Goal: Information Seeking & Learning: Learn about a topic

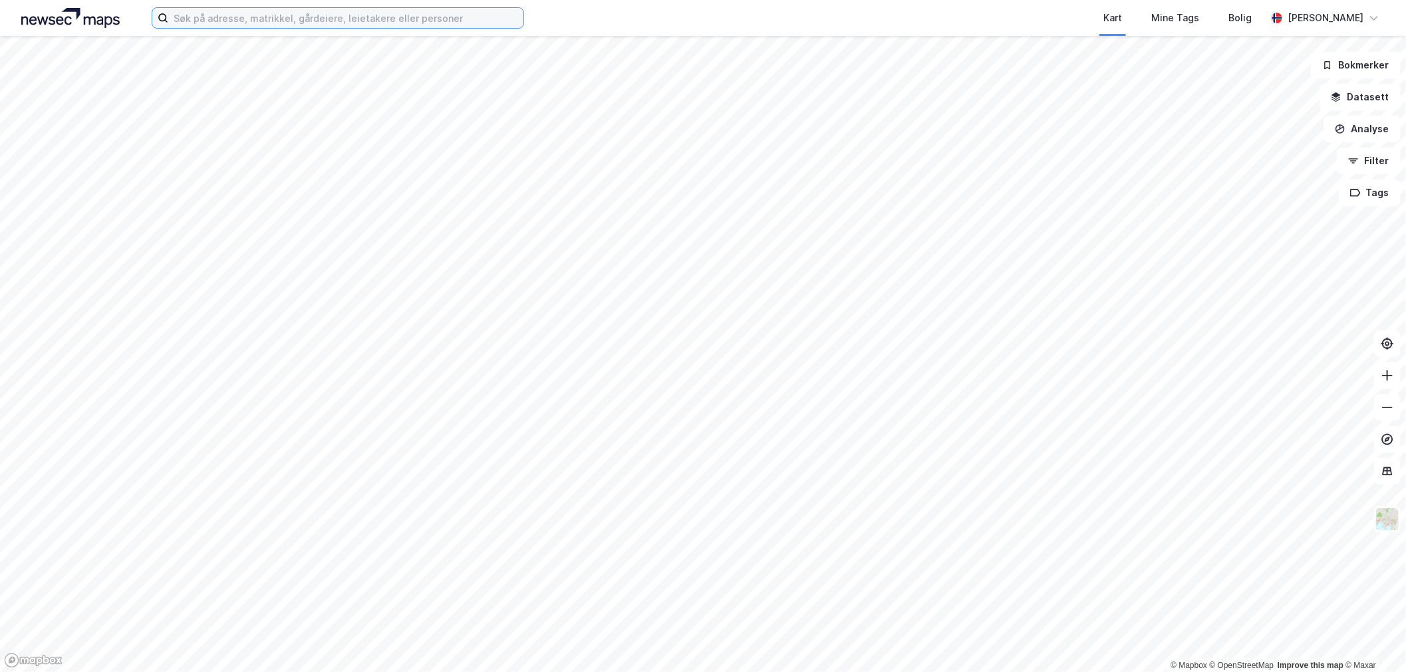
click at [287, 23] on input at bounding box center [345, 18] width 355 height 20
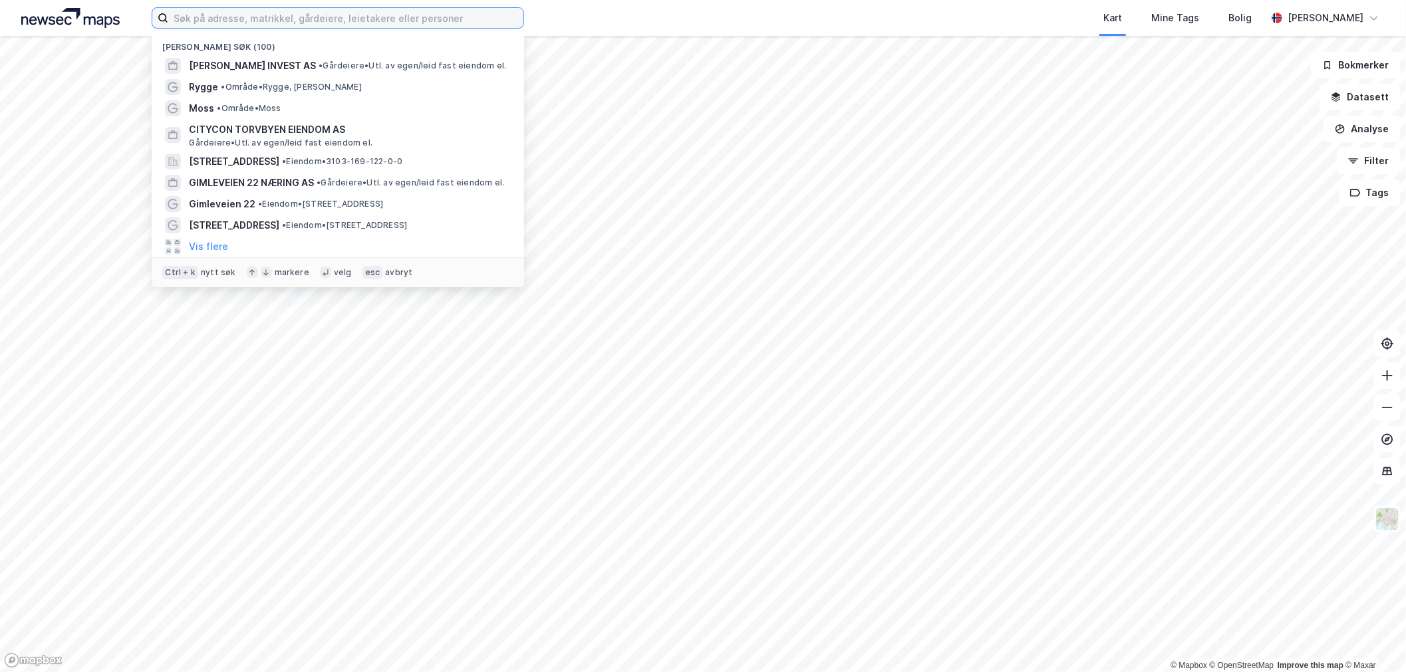
paste input "Ljosheimvegen 1"
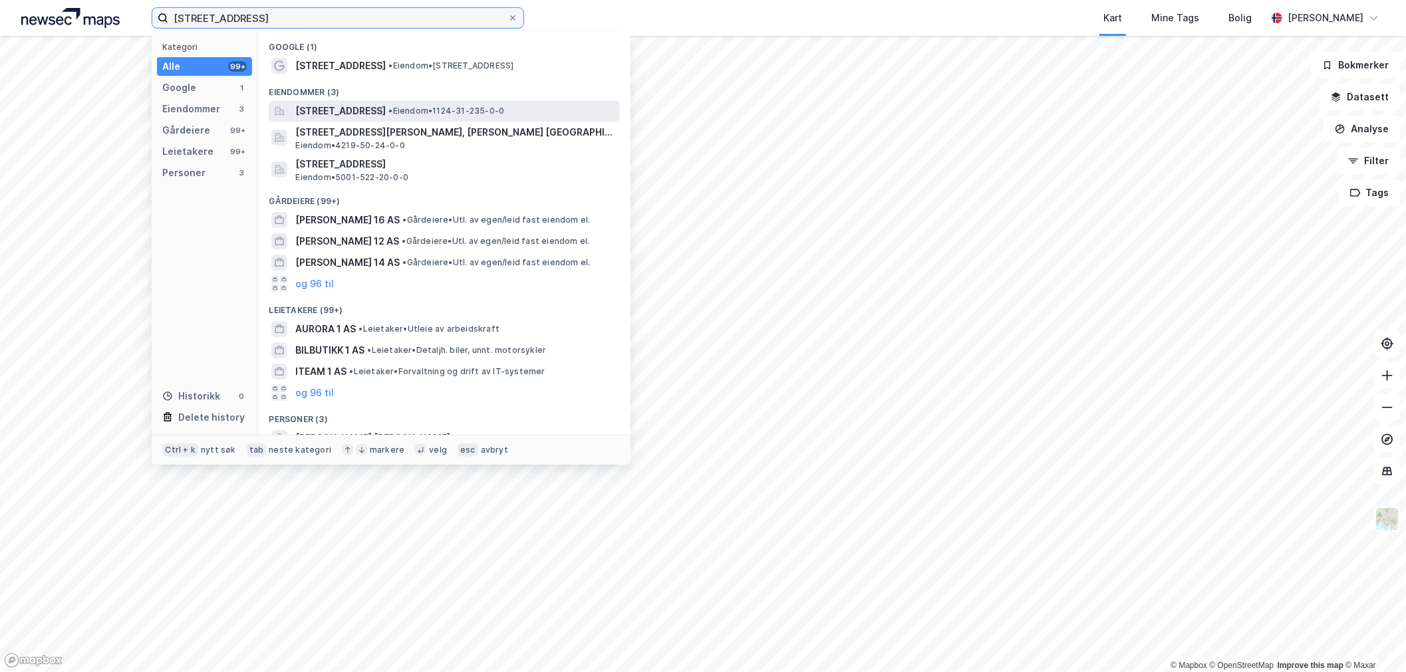
type input "Ljosheimvegen 1"
click at [327, 104] on span "[STREET_ADDRESS]" at bounding box center [340, 111] width 90 height 16
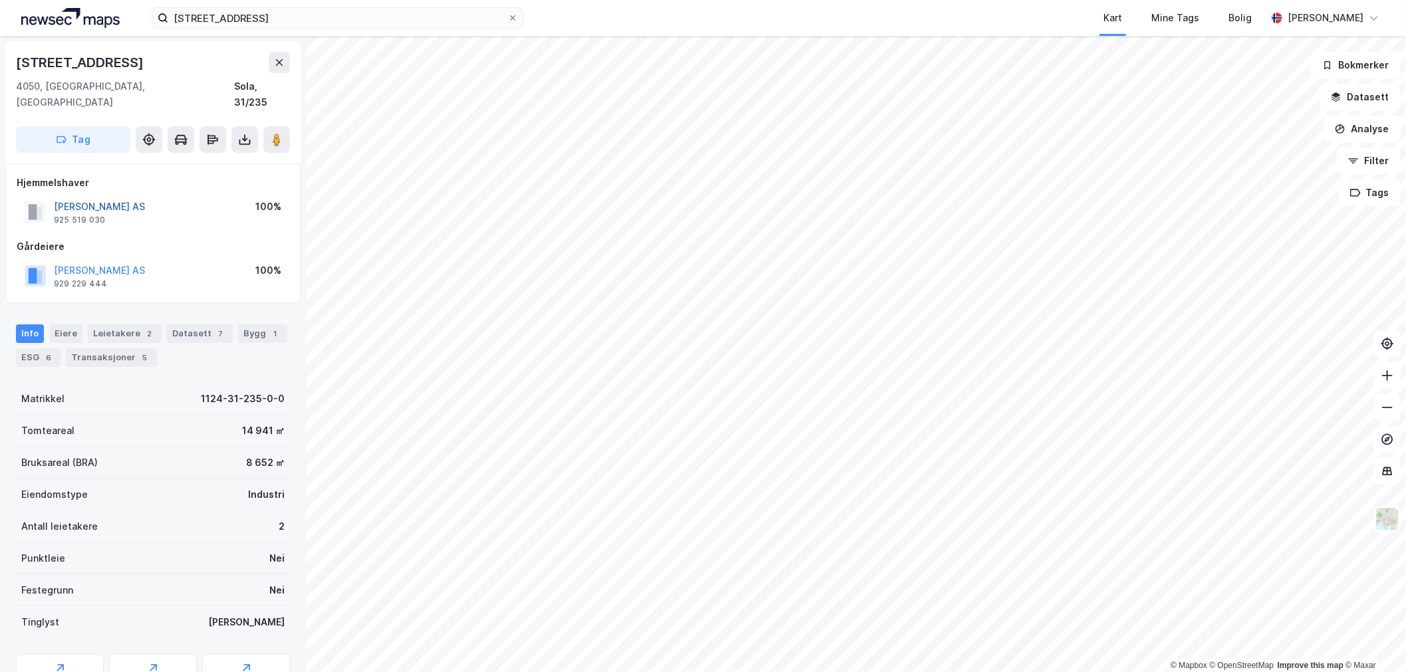
drag, startPoint x: 147, startPoint y: 186, endPoint x: 55, endPoint y: 191, distance: 91.9
click at [53, 196] on div "SOLA KOMBIBYGG AS 925 519 030 100%" at bounding box center [153, 212] width 273 height 32
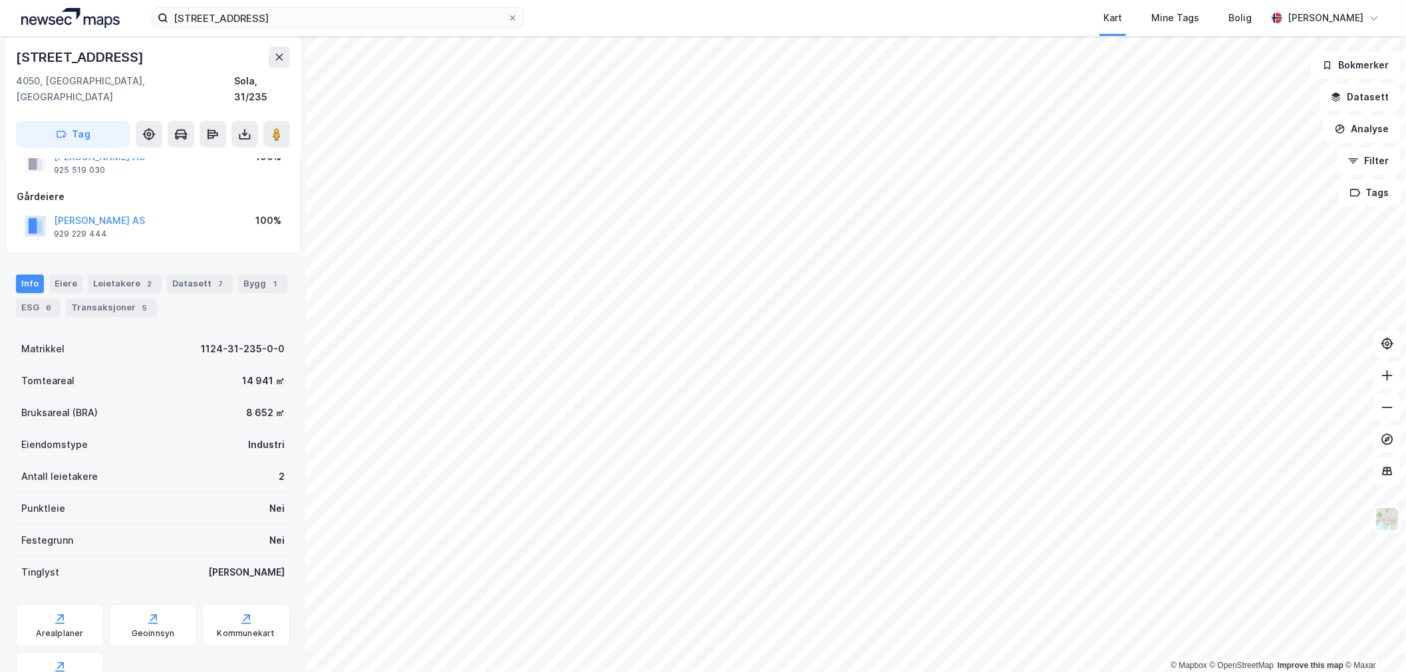
scroll to position [74, 0]
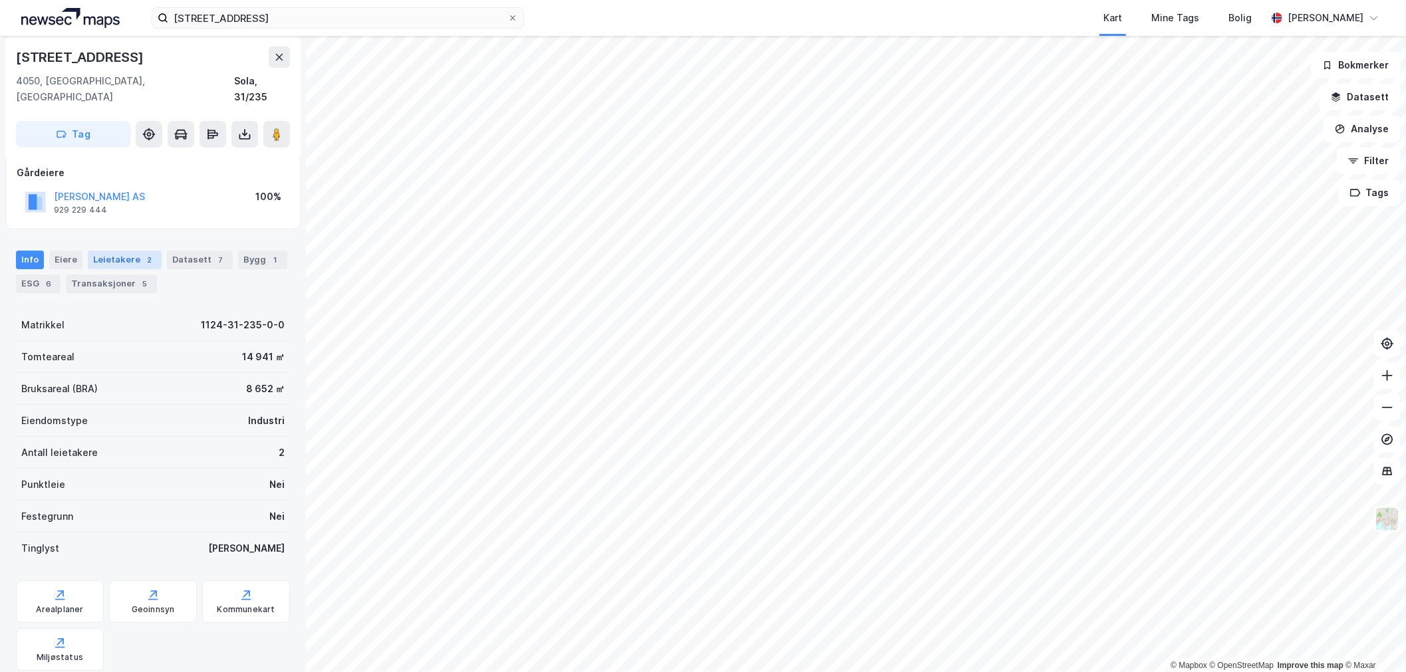
click at [106, 251] on div "Leietakere 2" at bounding box center [125, 260] width 74 height 19
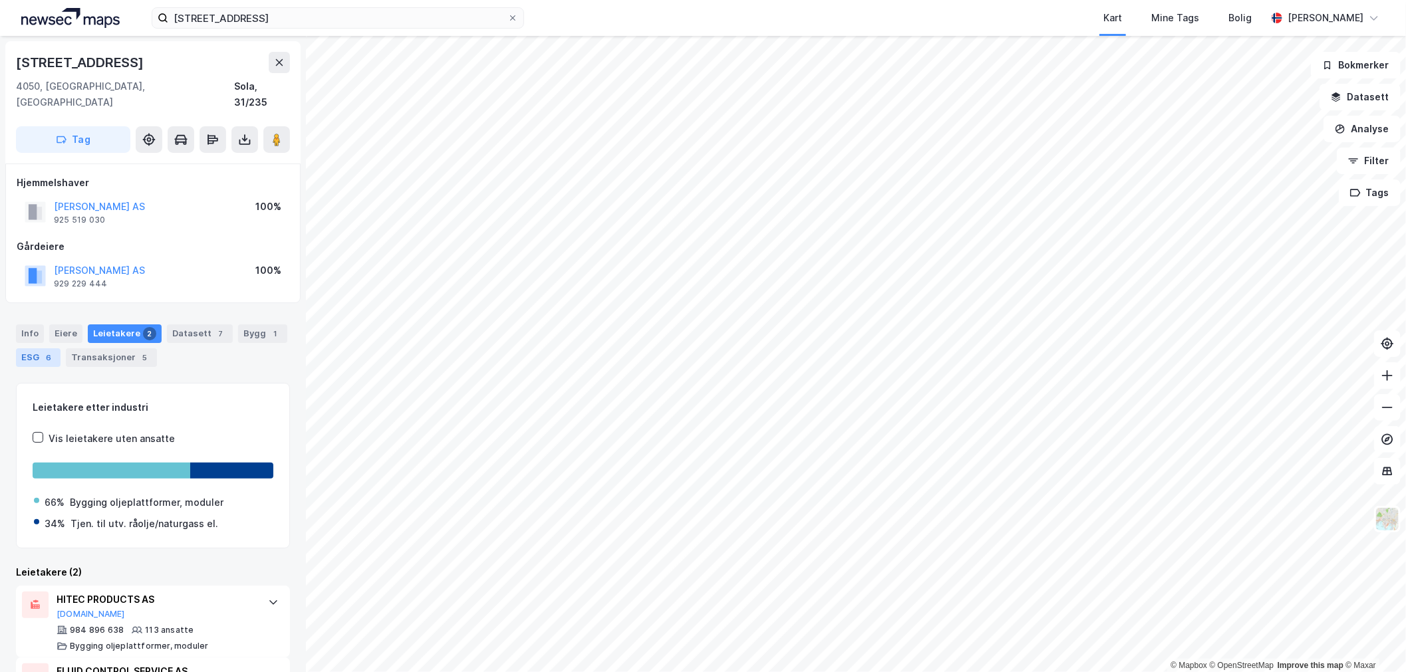
click at [17, 349] on div "ESG 6" at bounding box center [38, 358] width 45 height 19
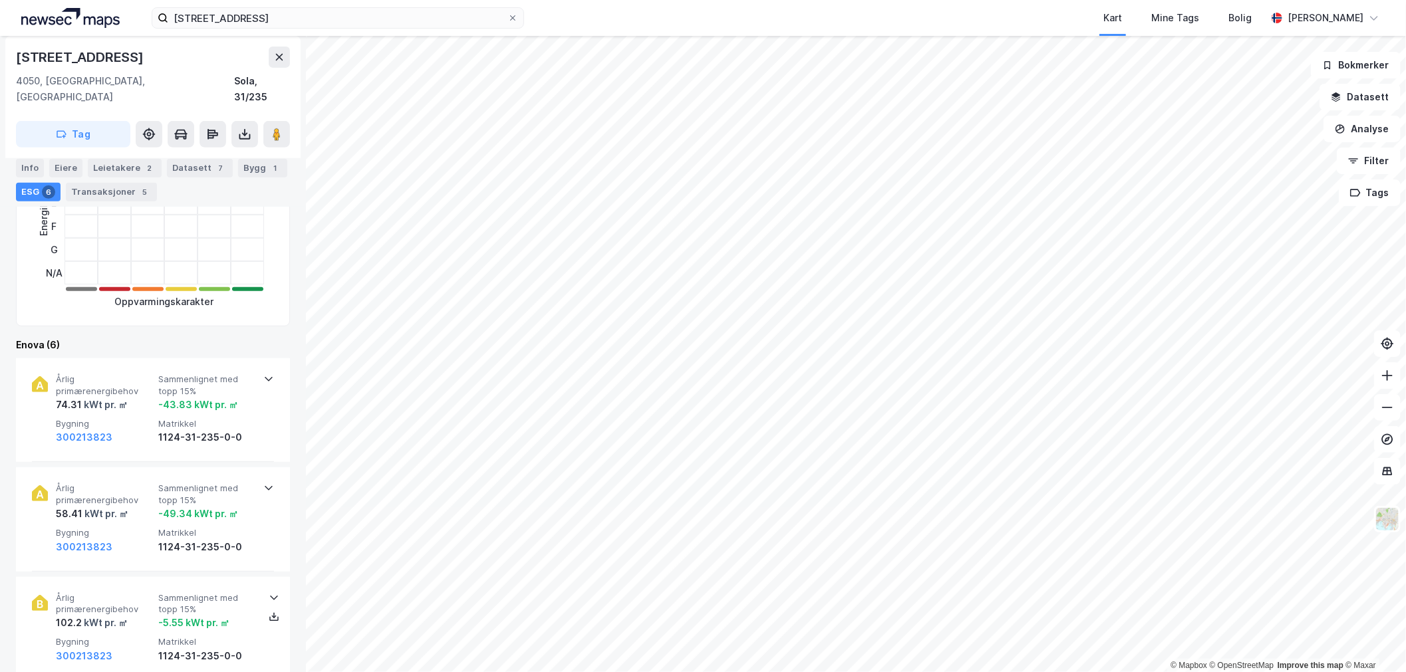
scroll to position [369, 0]
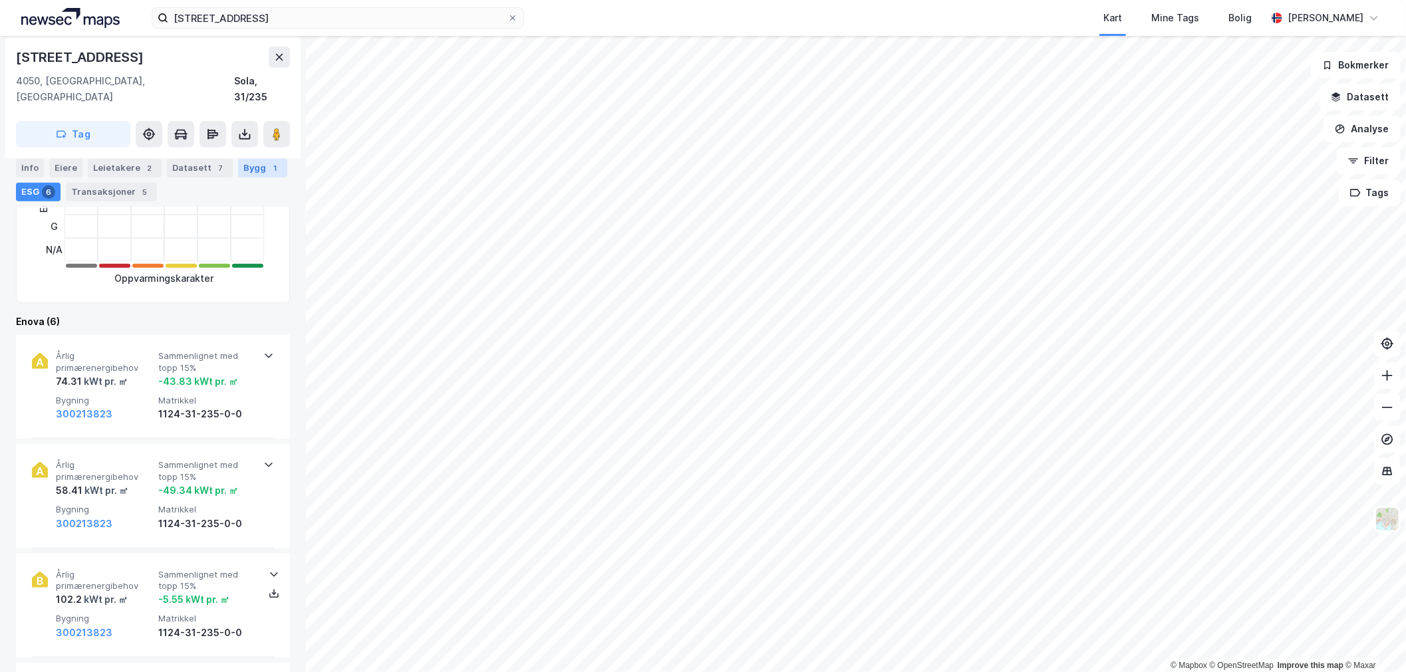
click at [241, 174] on div "Bygg 1" at bounding box center [262, 167] width 49 height 19
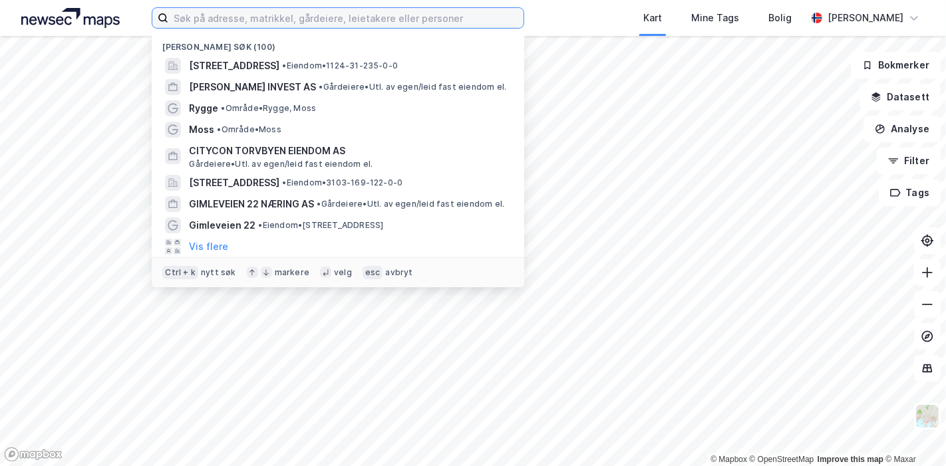
click at [223, 24] on input at bounding box center [345, 18] width 355 height 20
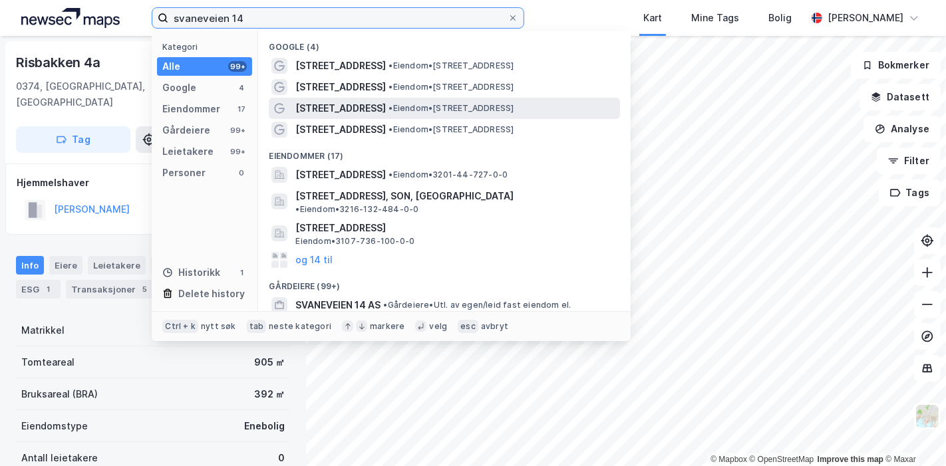
type input "svaneveien 14"
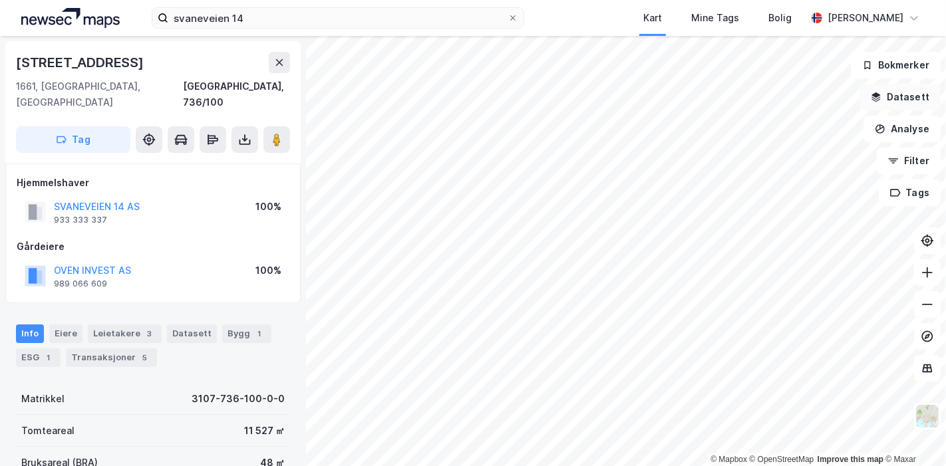
click at [903, 102] on button "Datasett" at bounding box center [899, 97] width 81 height 27
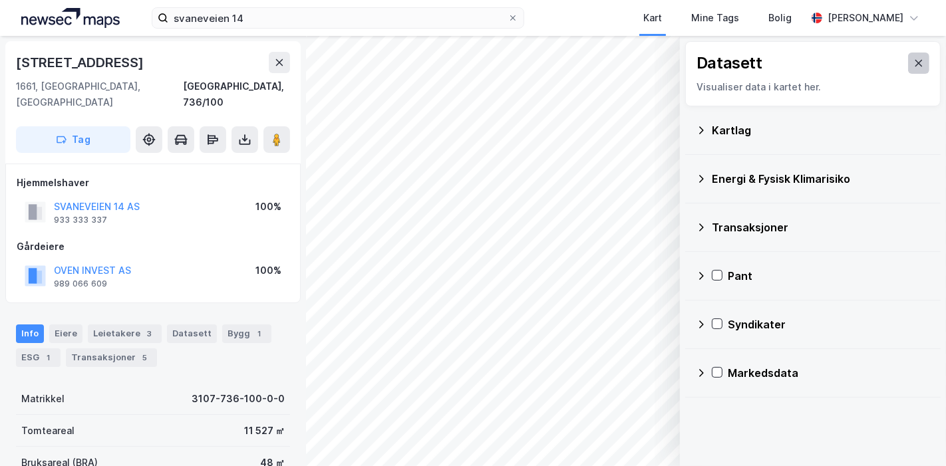
click at [915, 65] on icon at bounding box center [918, 63] width 7 height 7
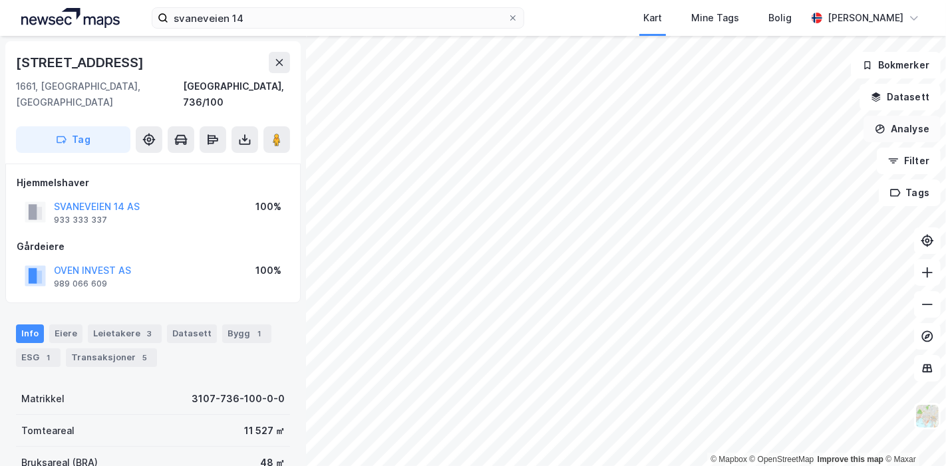
click at [906, 132] on button "Analyse" at bounding box center [901, 129] width 77 height 27
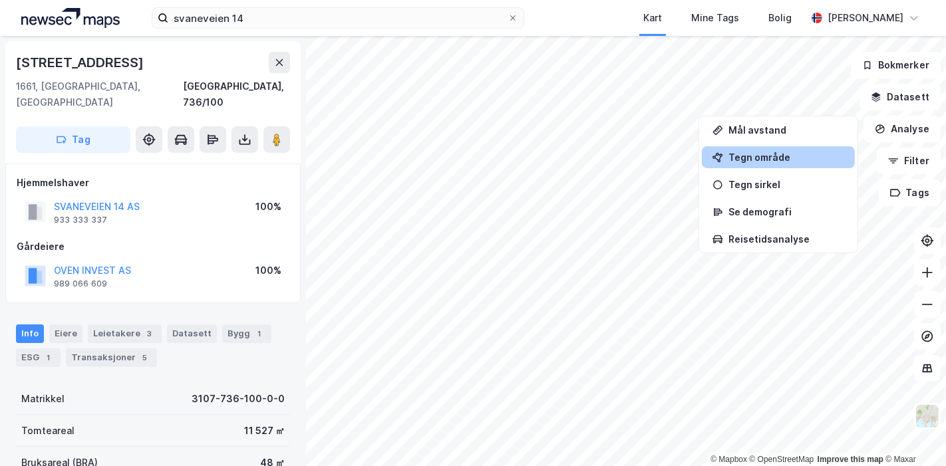
click at [788, 160] on div "Tegn område" at bounding box center [786, 157] width 116 height 11
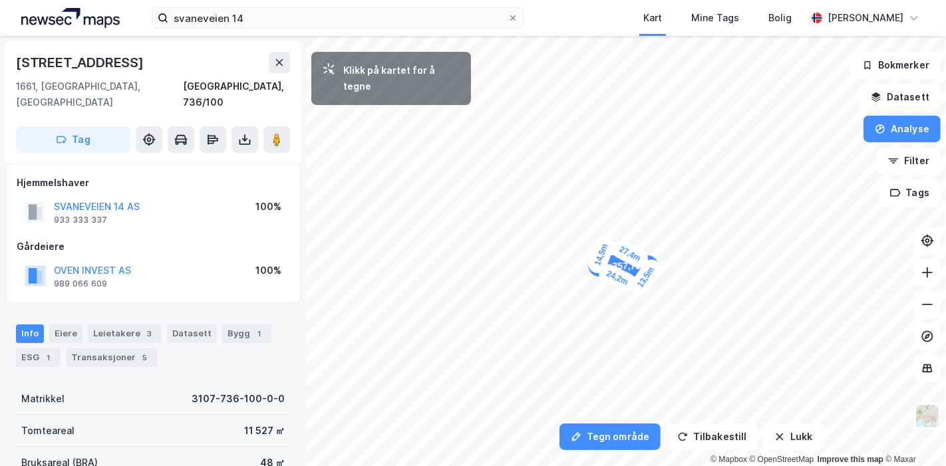
click at [596, 269] on div "14,5m" at bounding box center [601, 254] width 31 height 43
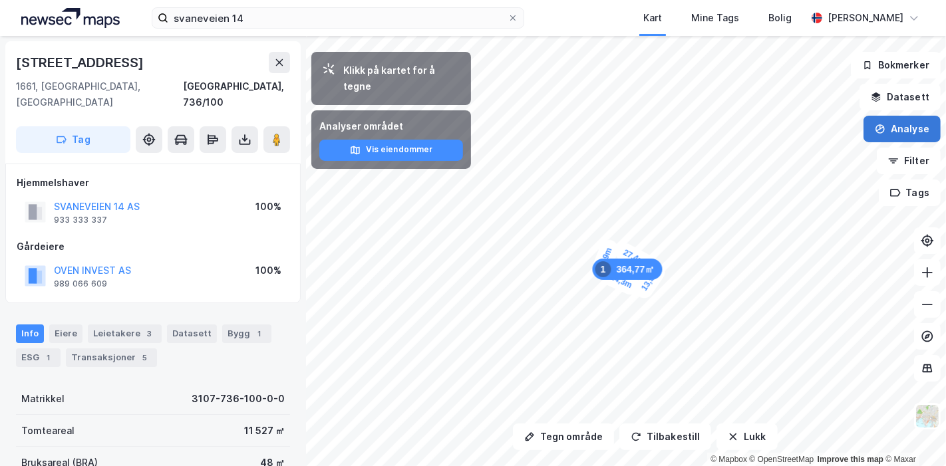
click at [911, 141] on button "Analyse" at bounding box center [901, 129] width 77 height 27
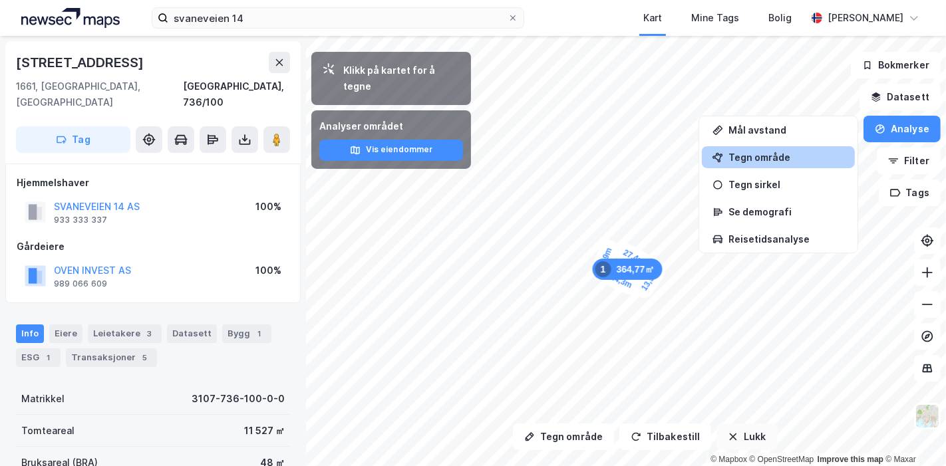
click at [741, 432] on button "Lukk" at bounding box center [746, 437] width 61 height 27
